Goal: Task Accomplishment & Management: Complete application form

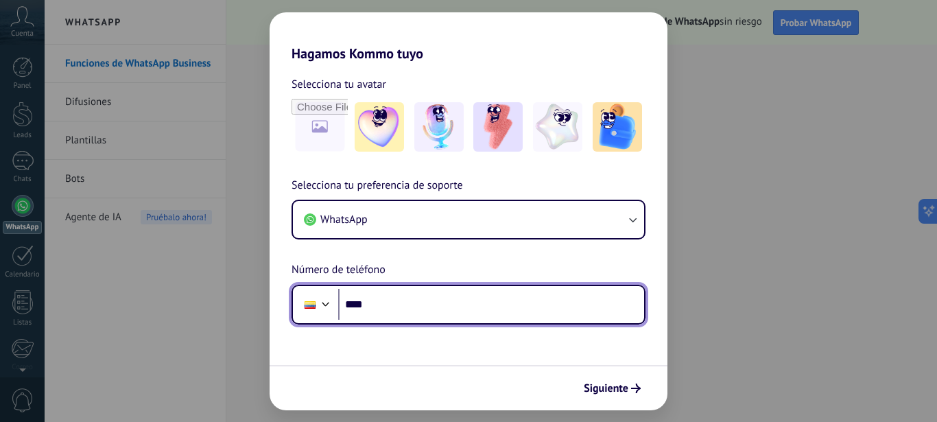
click at [425, 301] on input "****" at bounding box center [491, 305] width 306 height 32
type input "**********"
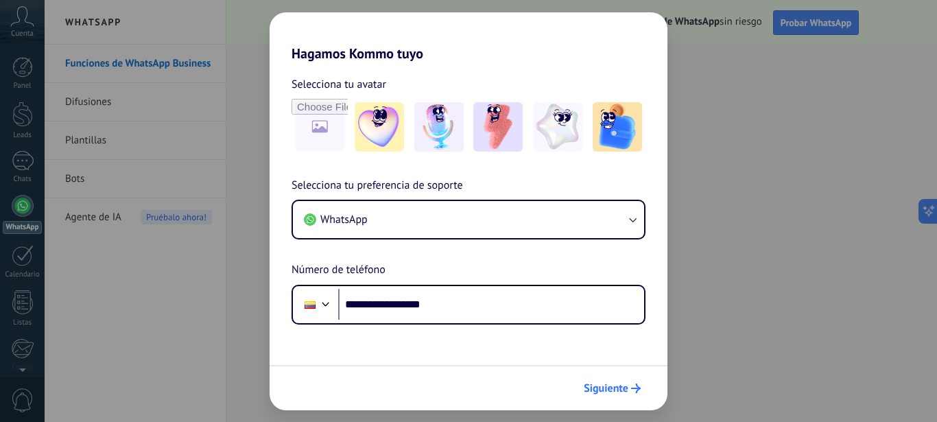
click at [600, 389] on span "Siguiente" at bounding box center [606, 389] width 45 height 10
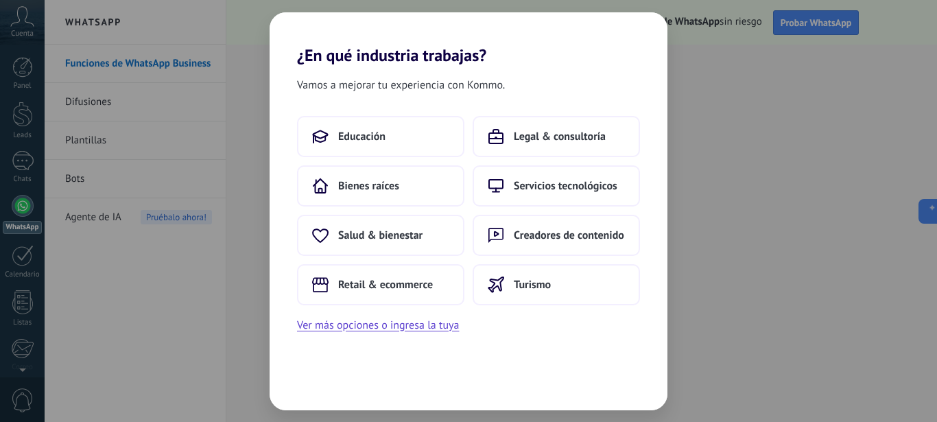
click at [221, 278] on div "¿En qué industria trabajas? Vamos a mejorar tu experiencia con Kommo. Educación…" at bounding box center [468, 211] width 937 height 422
click at [385, 329] on button "Ver más opciones o ingresa la tuya" at bounding box center [378, 325] width 162 height 18
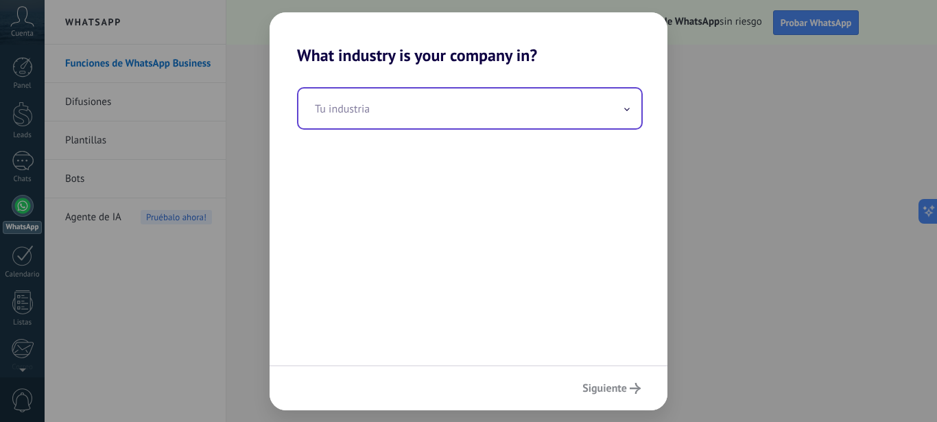
click at [486, 111] on input "text" at bounding box center [469, 109] width 343 height 40
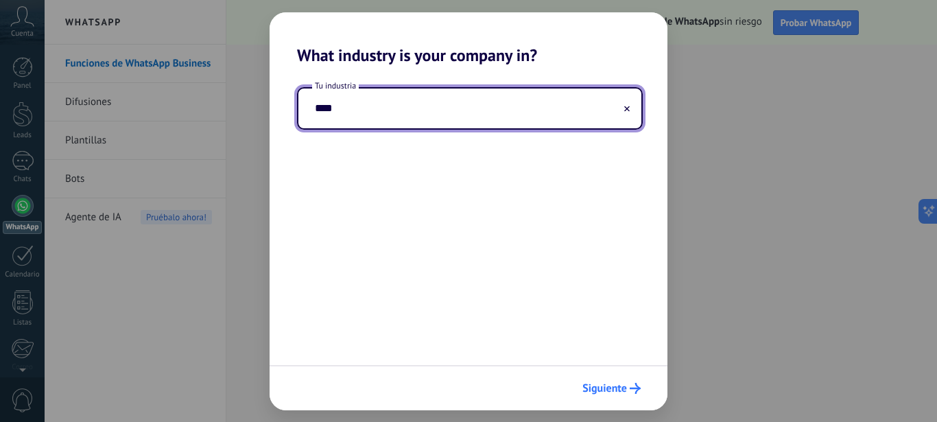
type input "****"
click at [604, 384] on span "Siguiente" at bounding box center [605, 389] width 45 height 10
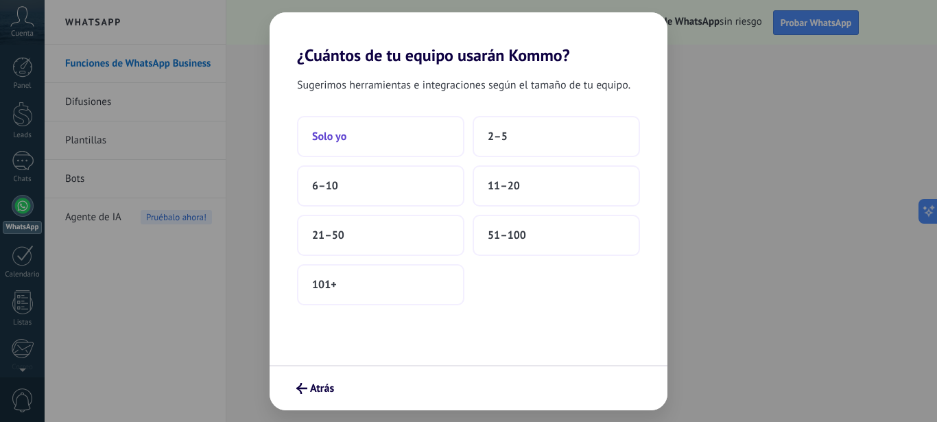
click at [423, 134] on button "Solo yo" at bounding box center [380, 136] width 167 height 41
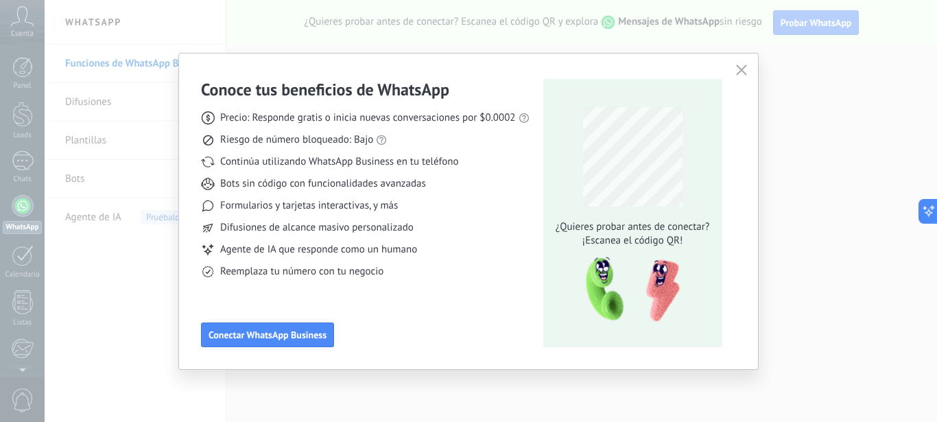
click at [737, 69] on icon "button" at bounding box center [741, 70] width 11 height 11
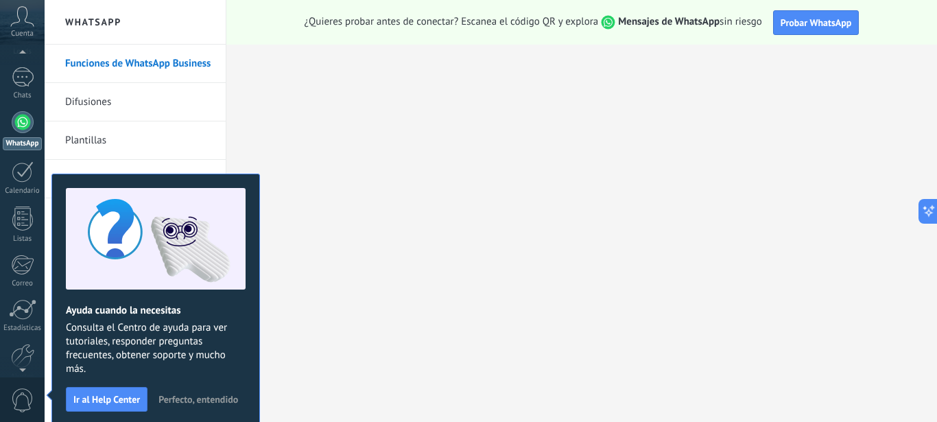
scroll to position [71, 0]
click at [27, 140] on div at bounding box center [23, 135] width 22 height 22
click at [37, 16] on div "Cuenta" at bounding box center [22, 22] width 45 height 45
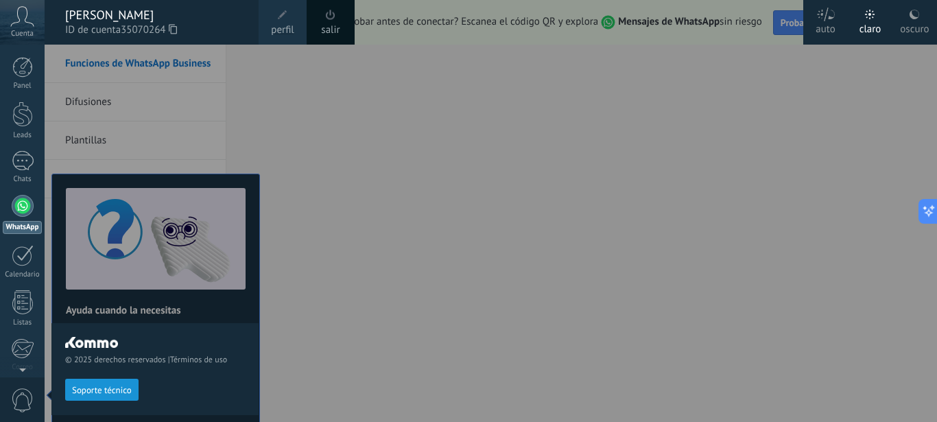
click at [227, 88] on div "© 2025 derechos reservados | Términos de uso Soporte técnico" at bounding box center [154, 233] width 207 height 377
click at [21, 22] on icon at bounding box center [22, 16] width 24 height 21
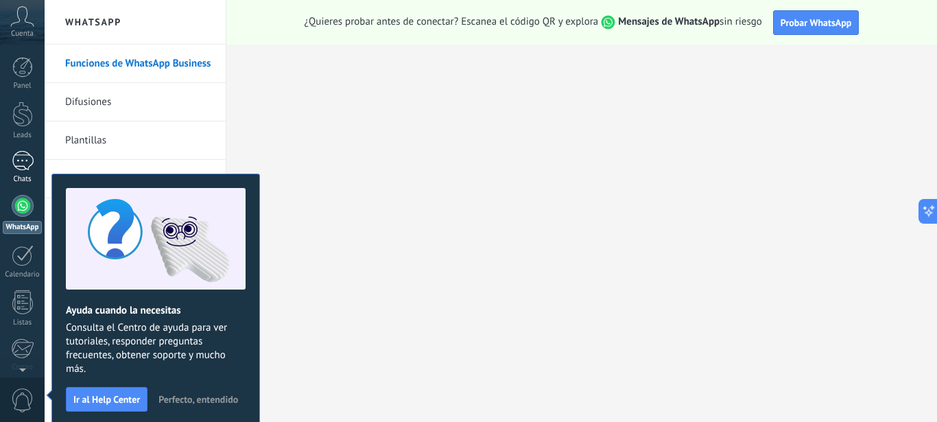
click at [23, 164] on div at bounding box center [23, 161] width 22 height 20
